Goal: Transaction & Acquisition: Obtain resource

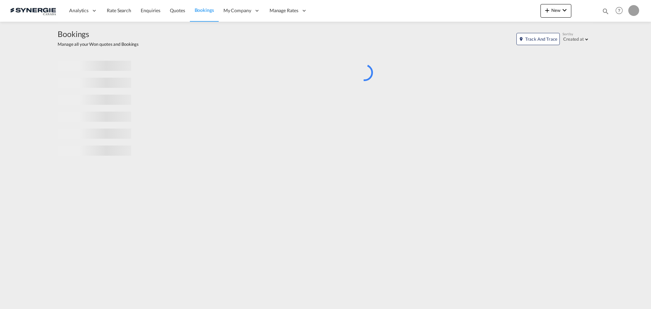
click at [604, 11] on md-icon "icon-magnify" at bounding box center [605, 10] width 7 height 7
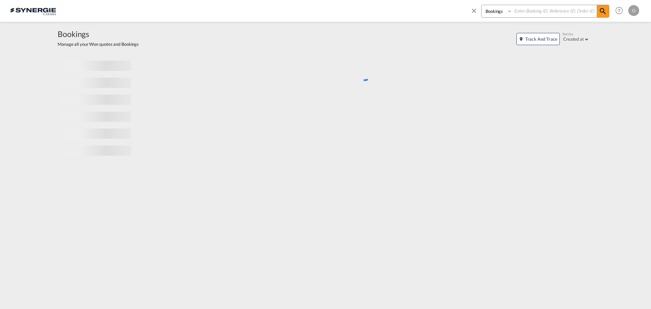
click at [506, 15] on select "Bookings Quotes Enquiries" at bounding box center [498, 11] width 32 height 12
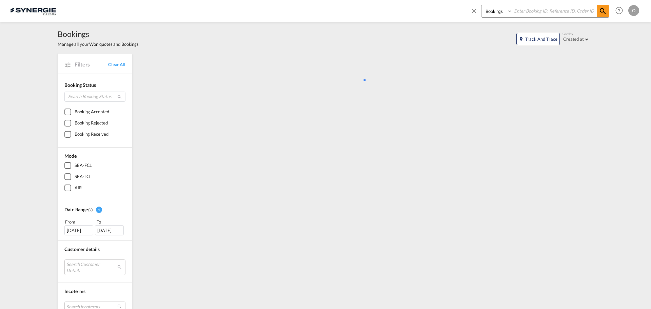
click at [491, 14] on select "Bookings Quotes Enquiries" at bounding box center [498, 11] width 32 height 12
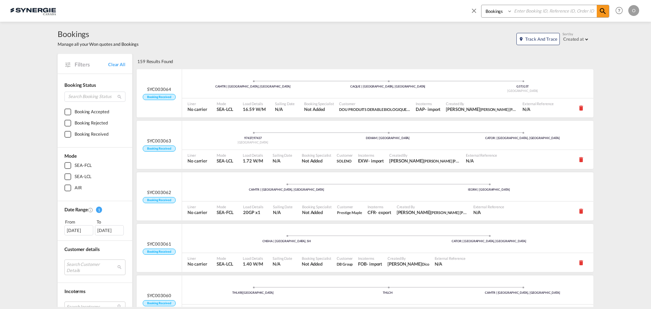
click at [493, 10] on select "Bookings Quotes Enquiries" at bounding box center [498, 11] width 32 height 12
select select "Quotes"
click at [482, 5] on select "Bookings Quotes Enquiries" at bounding box center [498, 11] width 32 height 12
click at [521, 11] on input at bounding box center [554, 11] width 84 height 12
paste input "SYC000014738"
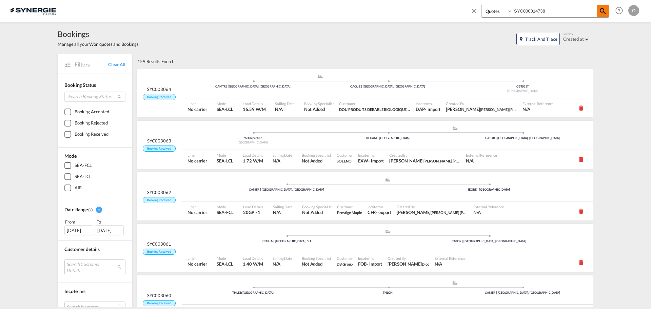
type input "SYC000014738"
click at [605, 13] on md-icon "icon-magnify" at bounding box center [603, 11] width 8 height 8
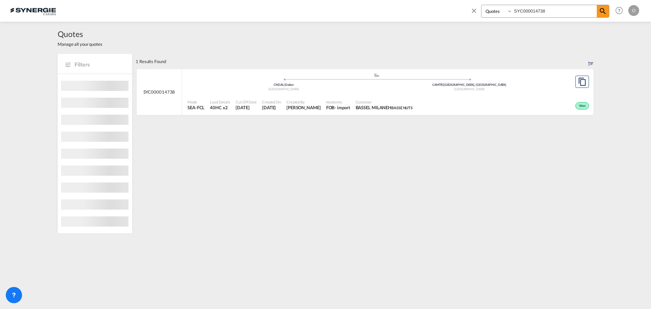
click at [387, 106] on span "BASSEL MILANEH BASSE NUTS" at bounding box center [384, 107] width 57 height 6
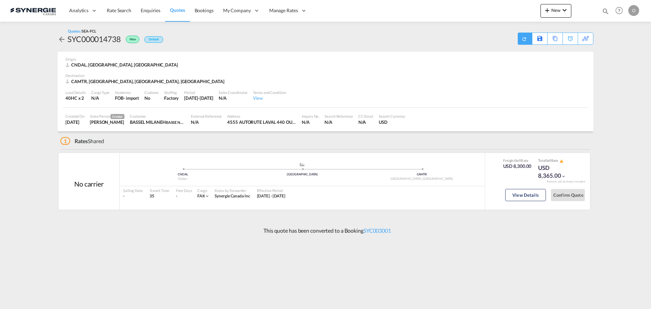
click at [525, 40] on md-icon "icon-refresh" at bounding box center [524, 39] width 6 height 6
click at [522, 38] on div "Download Quote" at bounding box center [511, 38] width 35 height 11
